Goal: Register for event/course

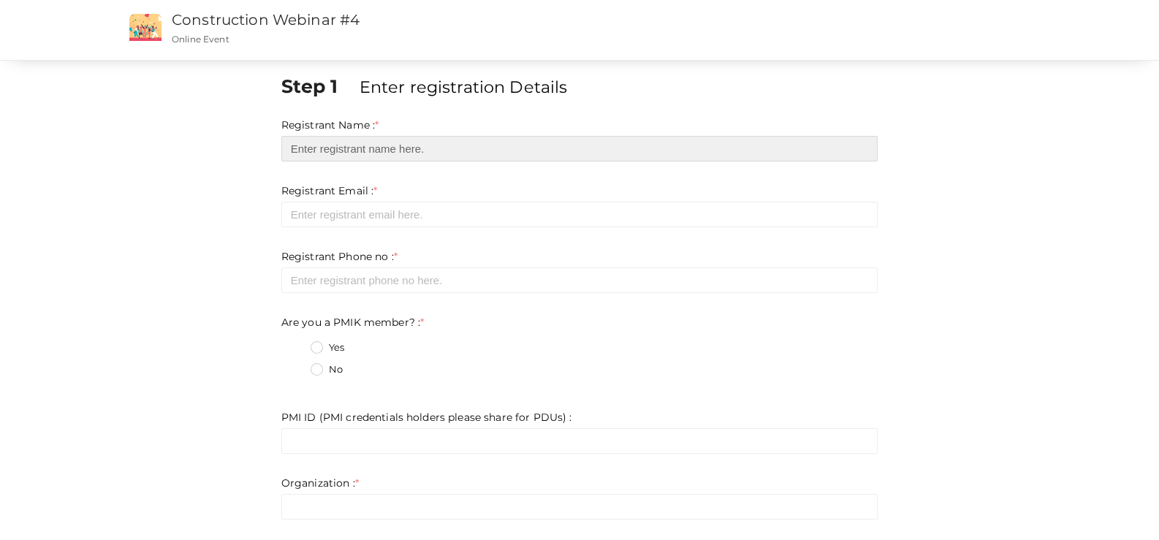
click at [335, 142] on input "text" at bounding box center [579, 149] width 597 height 26
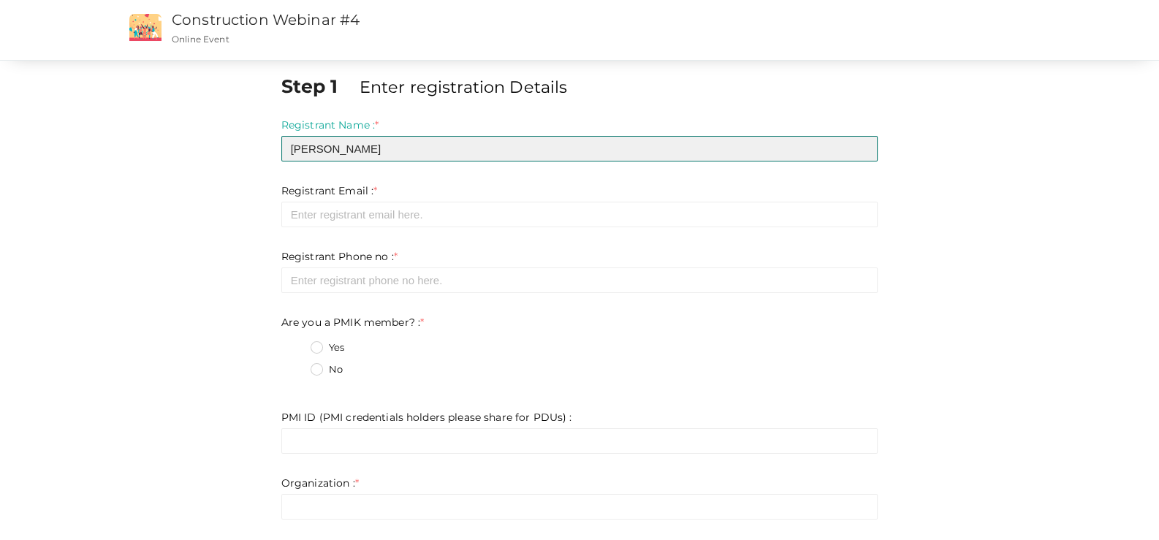
type input "[PERSON_NAME]"
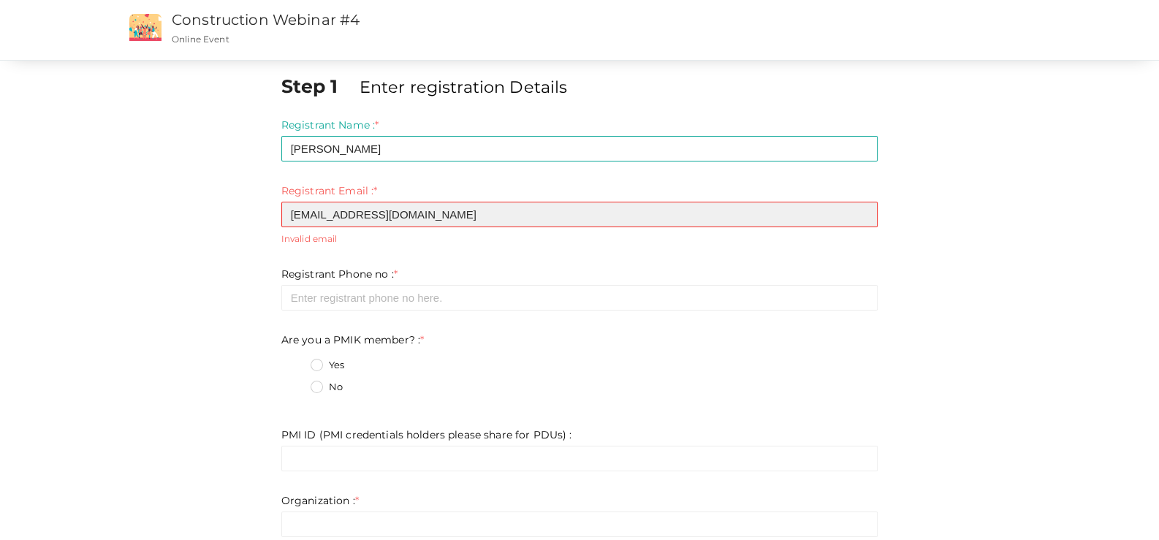
type input "[EMAIL_ADDRESS][DOMAIN_NAME]"
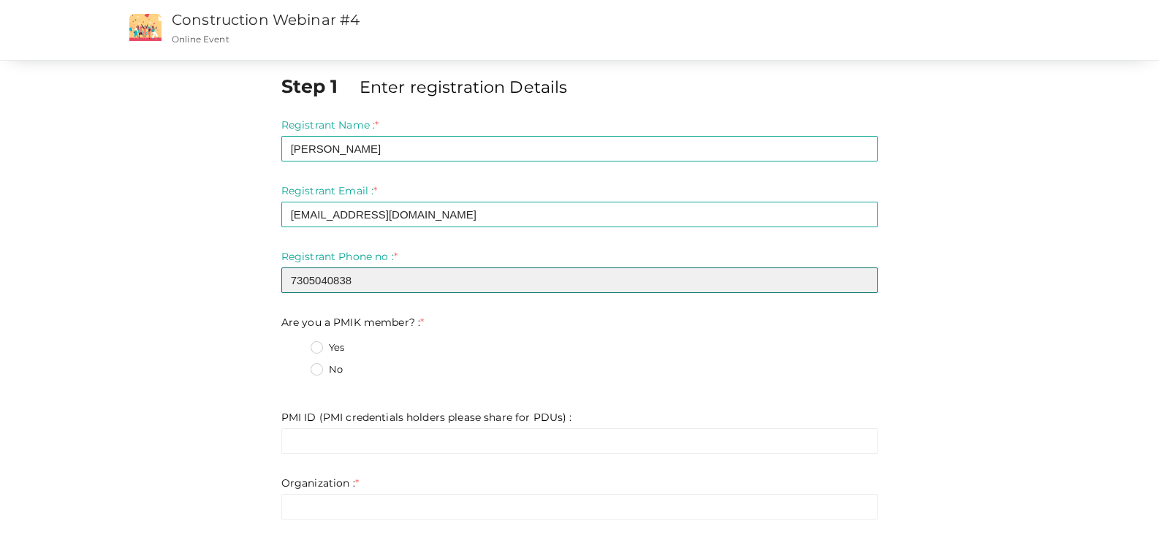
type input "7305040838"
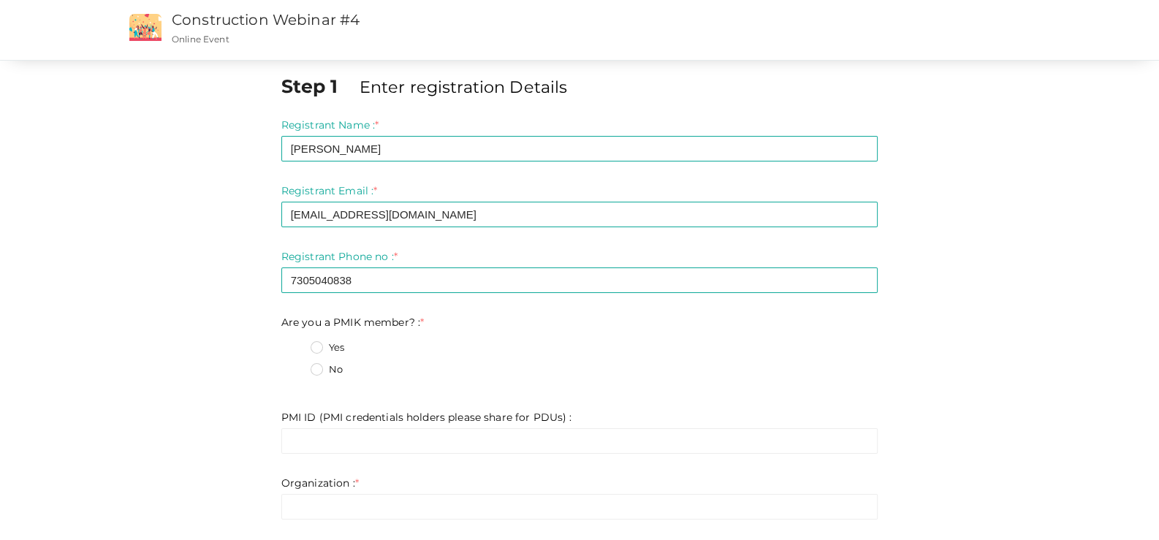
click at [311, 366] on label "No" at bounding box center [327, 370] width 32 height 15
click at [296, 366] on member\?\+1 "No" at bounding box center [296, 366] width 0 height 0
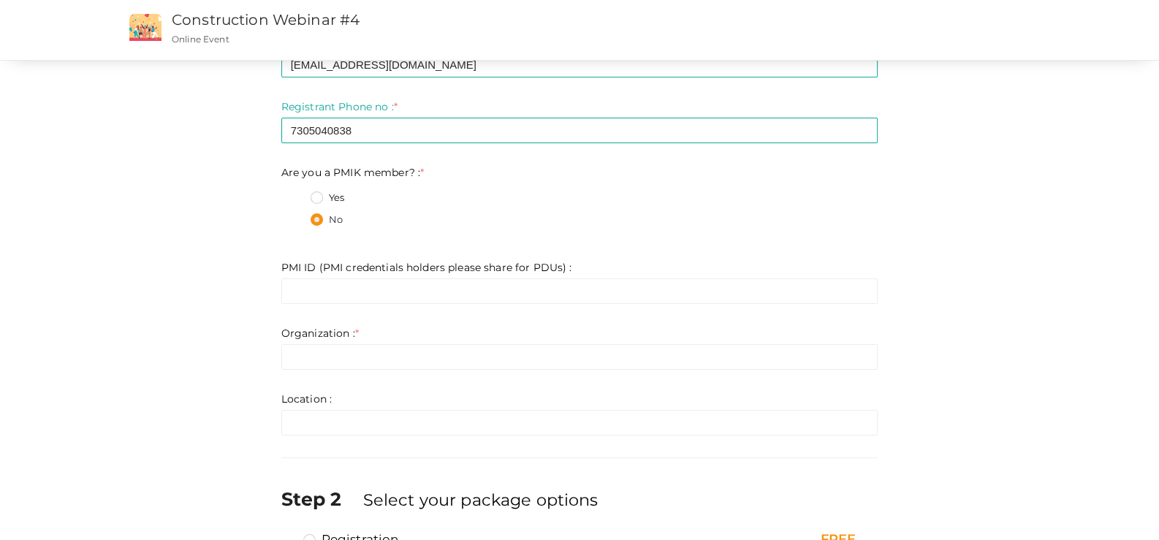
scroll to position [219, 0]
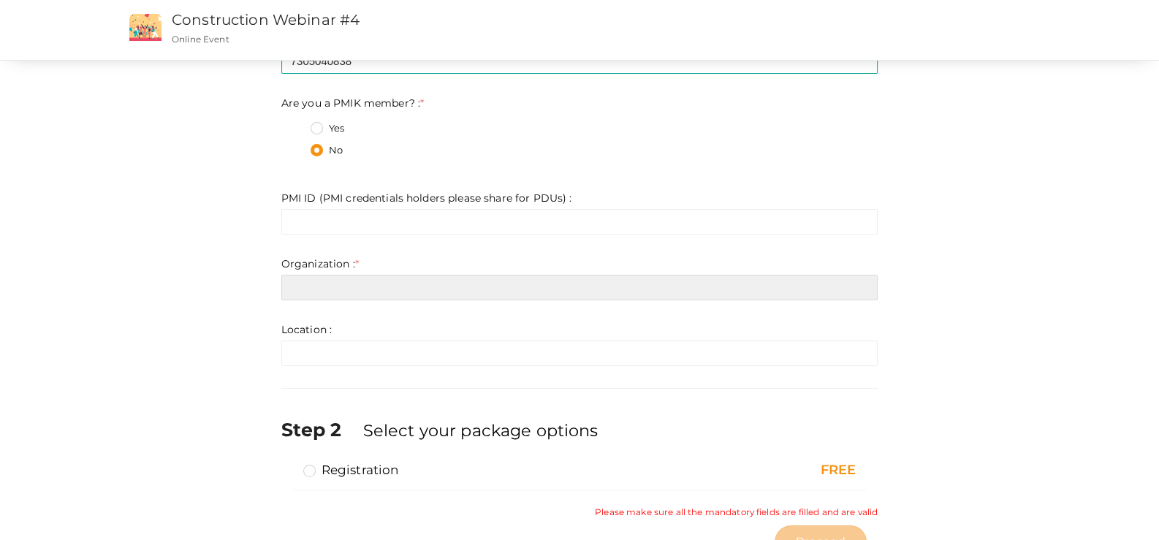
click at [313, 283] on input "text" at bounding box center [579, 288] width 597 height 26
type input "ILCE"
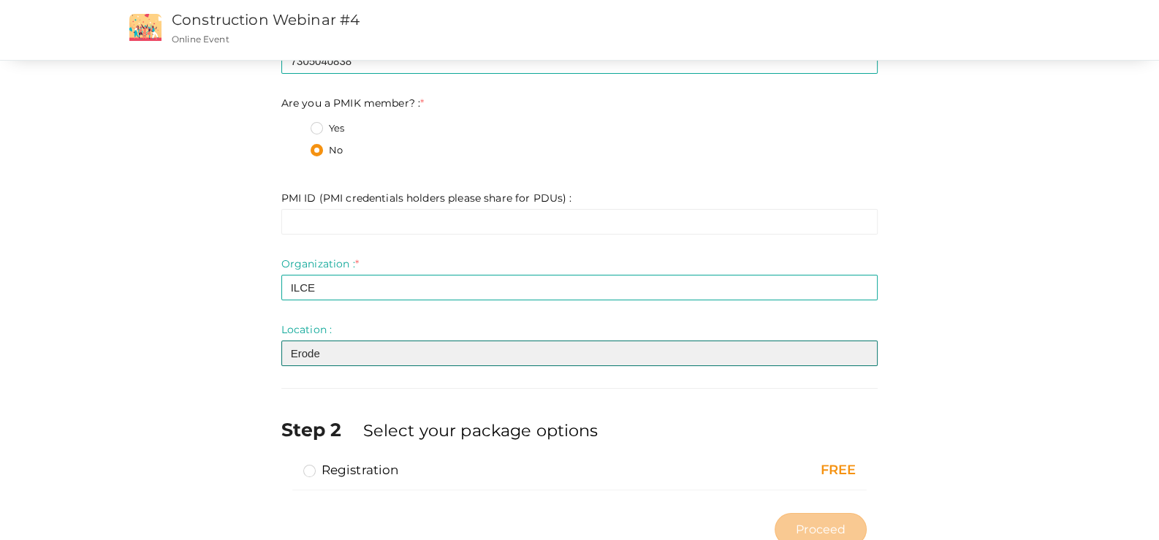
type input "Erode"
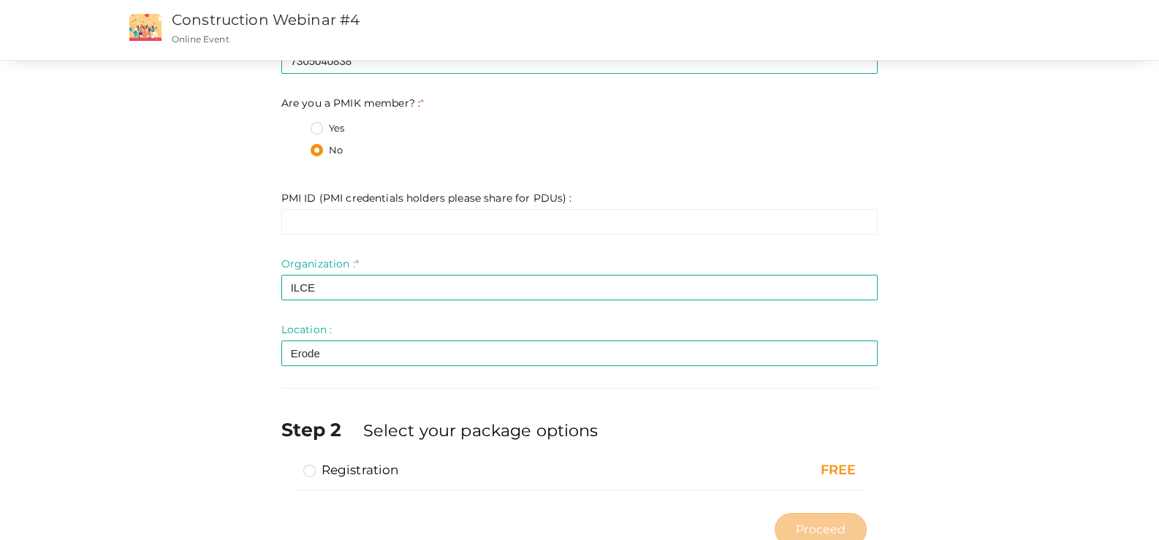
click at [172, 260] on div "Step 1 Enter registration Details Registrant Name : * [PERSON_NAME] Required. I…" at bounding box center [580, 204] width 950 height 700
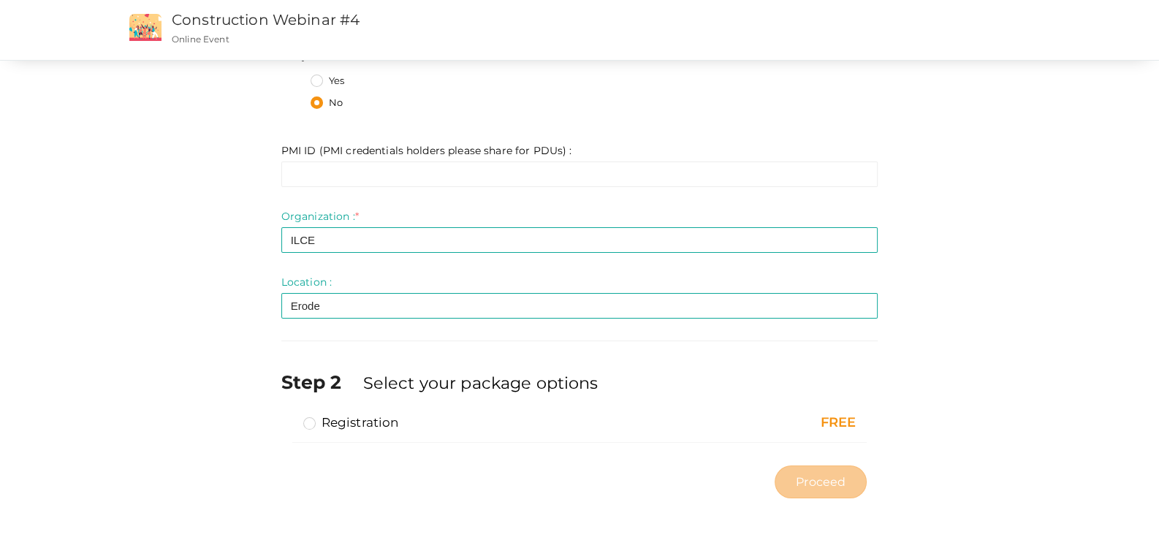
click at [303, 418] on label "Registration" at bounding box center [351, 423] width 96 height 18
click at [289, 417] on input "Registration" at bounding box center [289, 417] width 0 height 0
click at [833, 477] on span "Proceed" at bounding box center [821, 482] width 50 height 17
type input "N/A"
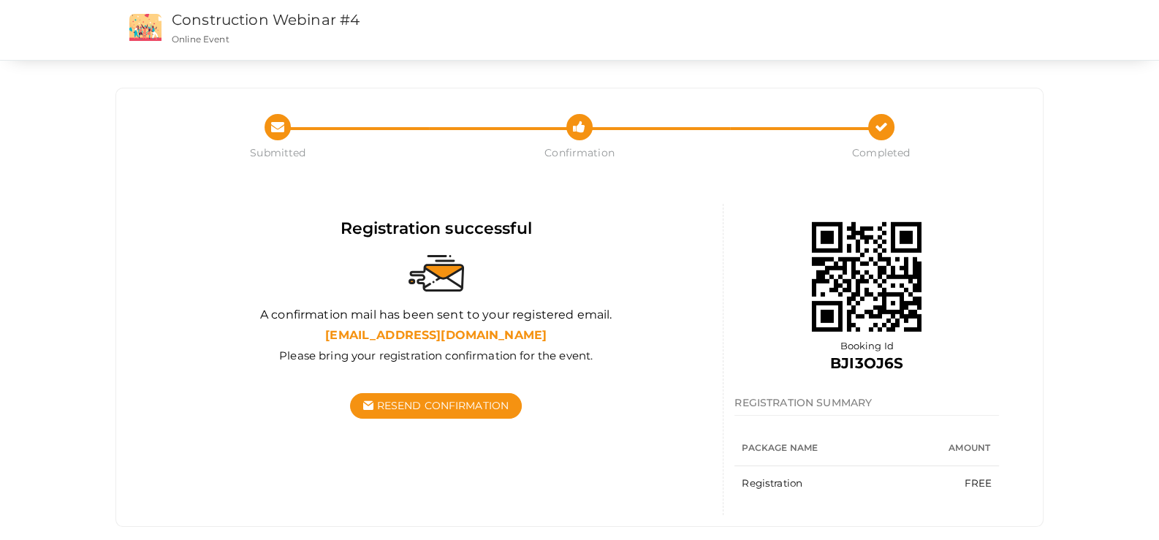
scroll to position [22, 0]
